Goal: Transaction & Acquisition: Subscribe to service/newsletter

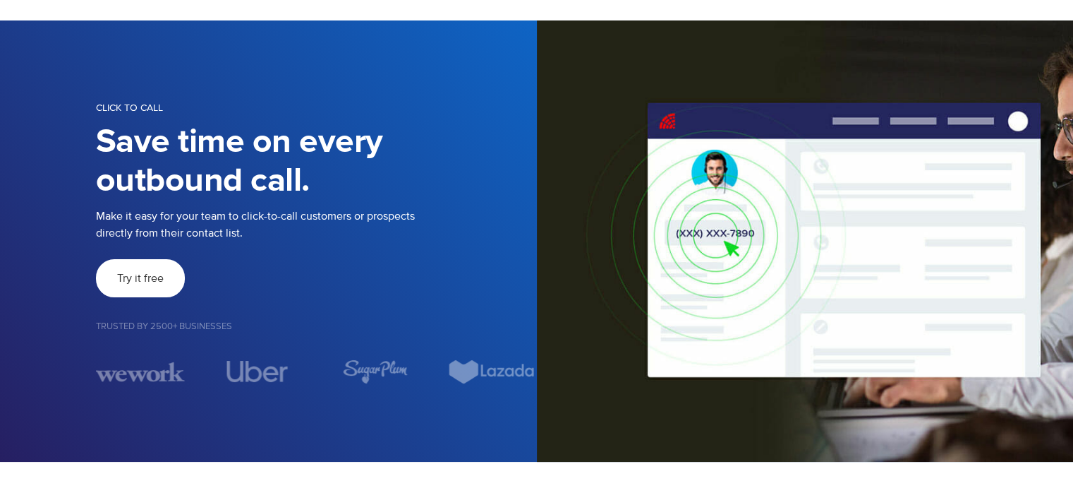
scroll to position [59, 0]
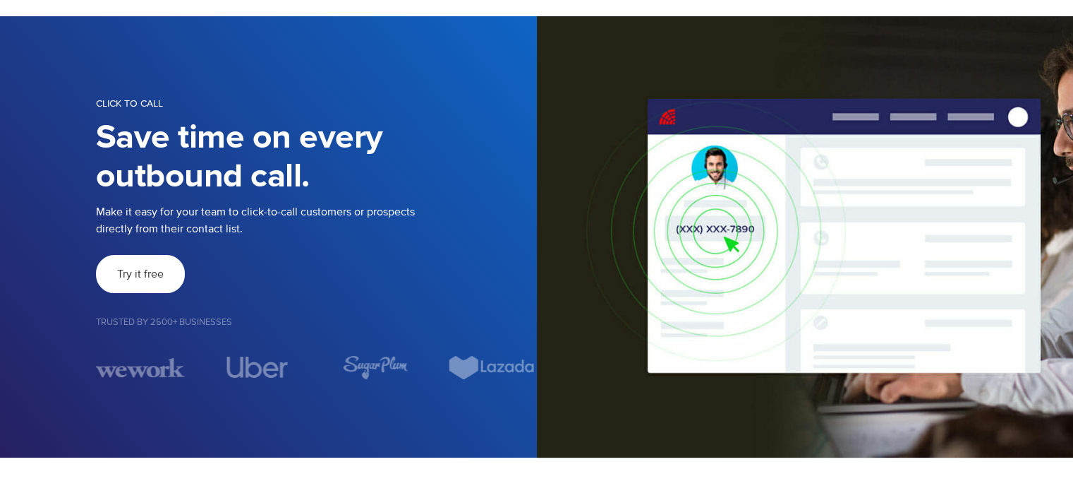
click at [133, 291] on link "Try it free" at bounding box center [140, 274] width 89 height 38
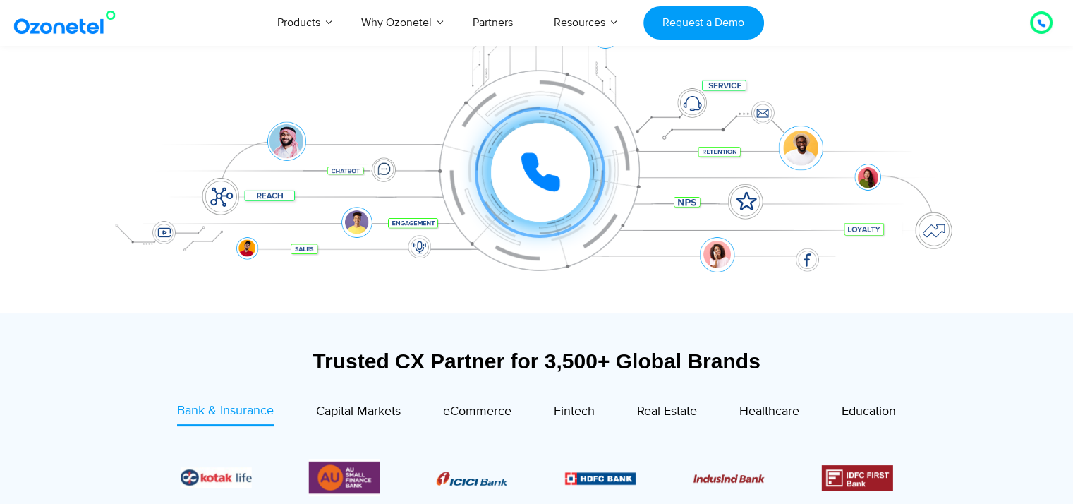
scroll to position [243, 0]
click at [540, 205] on div at bounding box center [540, 172] width 99 height 99
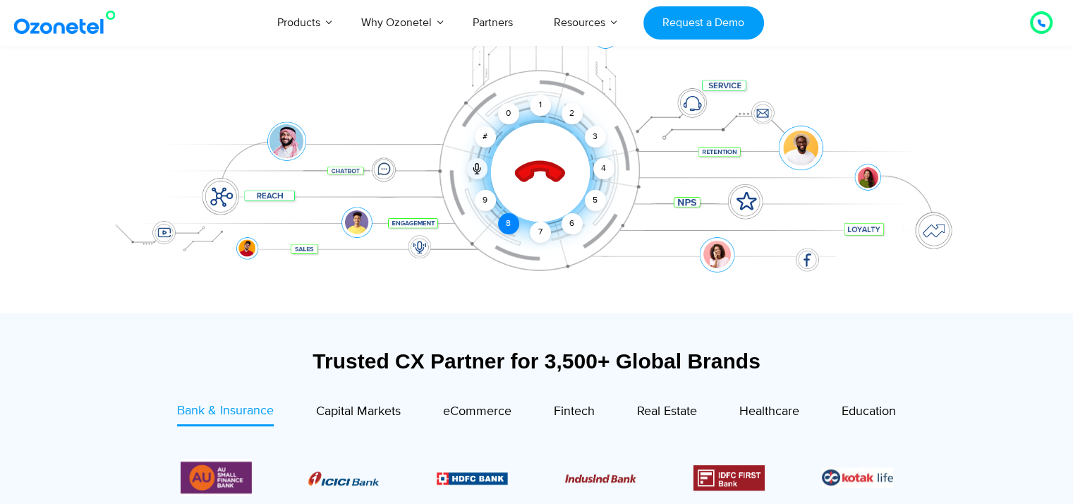
click at [513, 221] on div "8" at bounding box center [508, 223] width 21 height 21
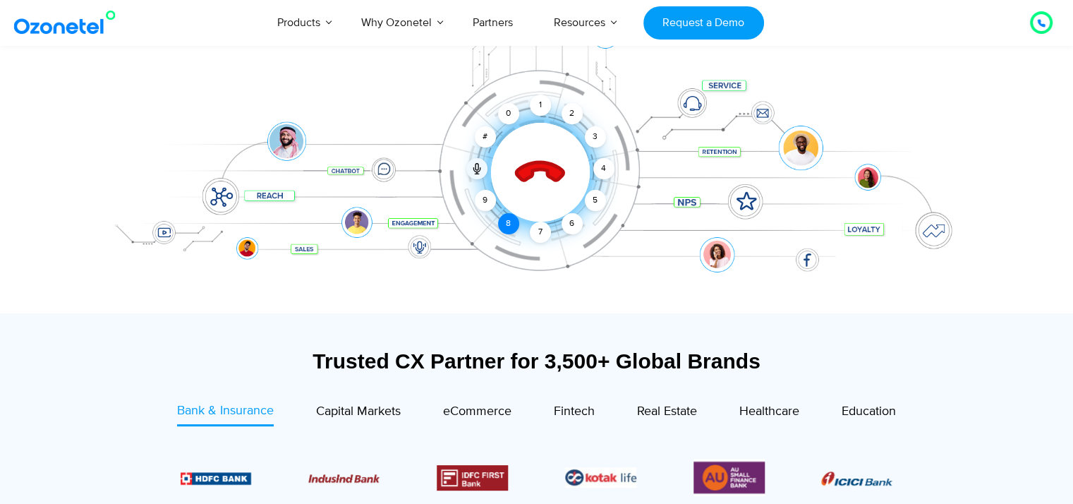
click at [504, 222] on div "8" at bounding box center [508, 223] width 21 height 21
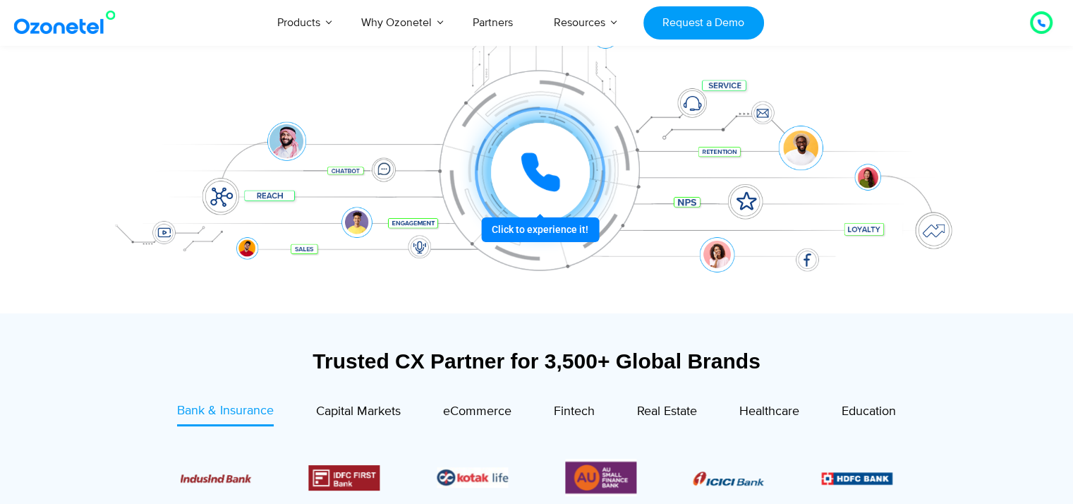
click at [539, 178] on icon at bounding box center [540, 172] width 35 height 35
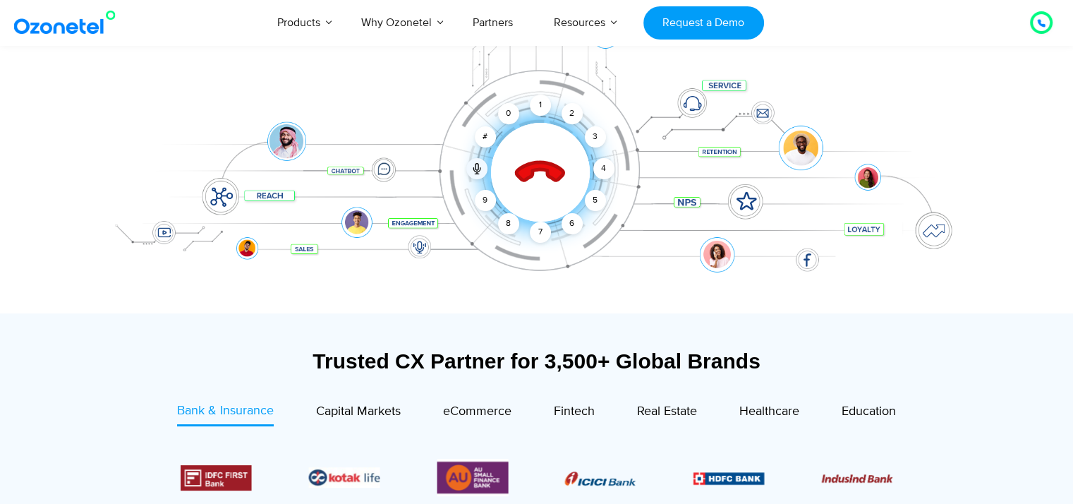
click at [531, 186] on icon at bounding box center [540, 173] width 60 height 60
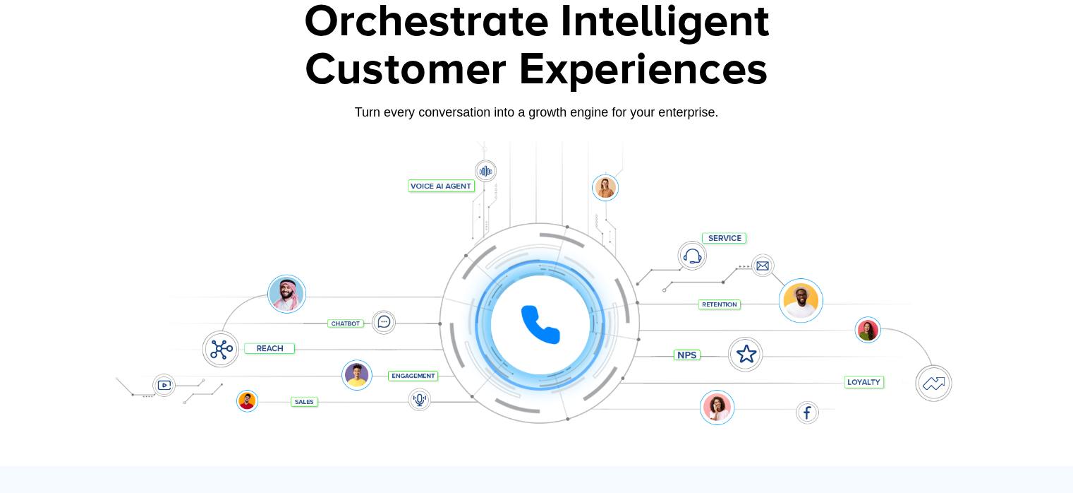
scroll to position [0, 0]
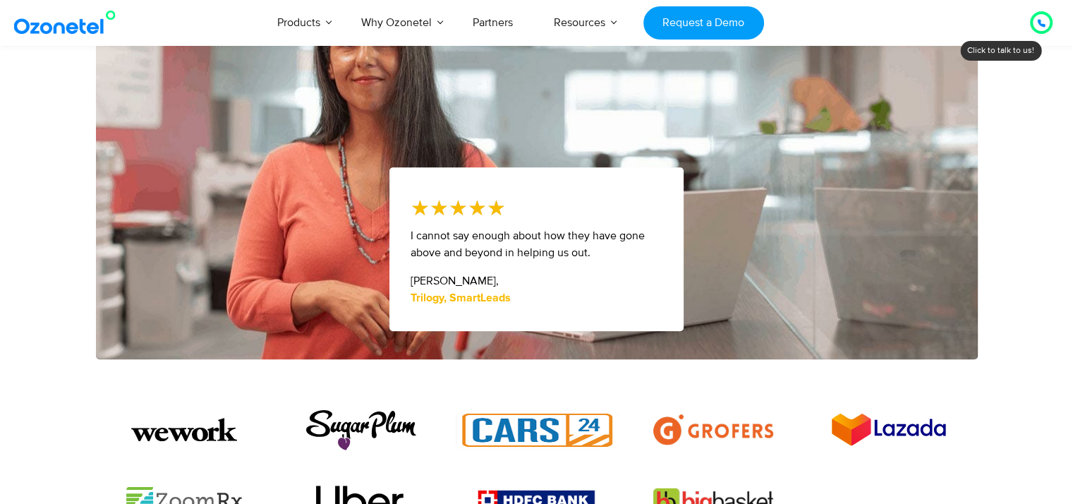
scroll to position [692, 0]
